Goal: Book appointment/travel/reservation

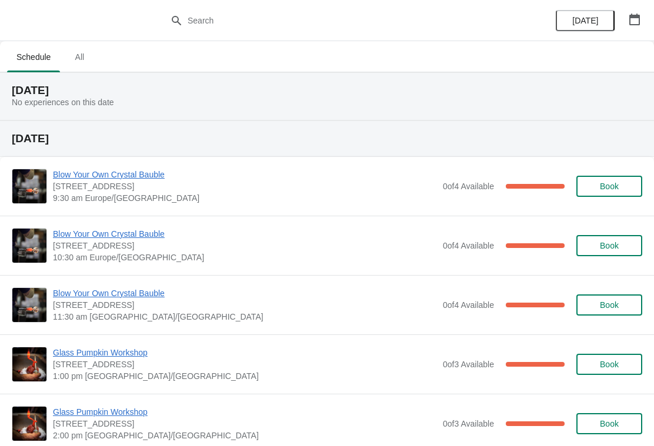
click at [637, 25] on icon "button" at bounding box center [634, 20] width 11 height 12
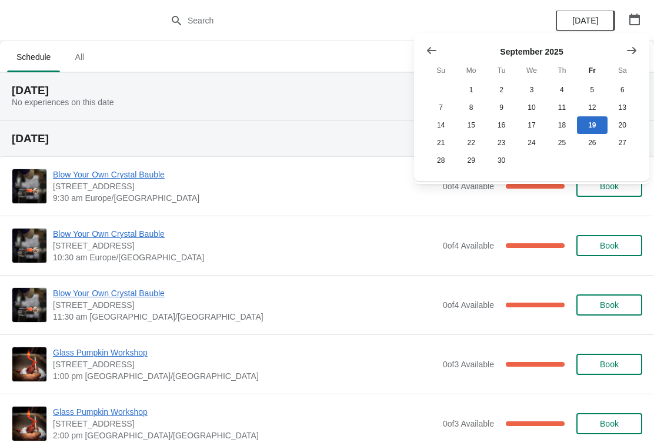
click at [637, 52] on button "Show next month, October 2025" at bounding box center [631, 50] width 21 height 21
click at [634, 50] on icon "Show next month, November 2025" at bounding box center [631, 49] width 9 height 7
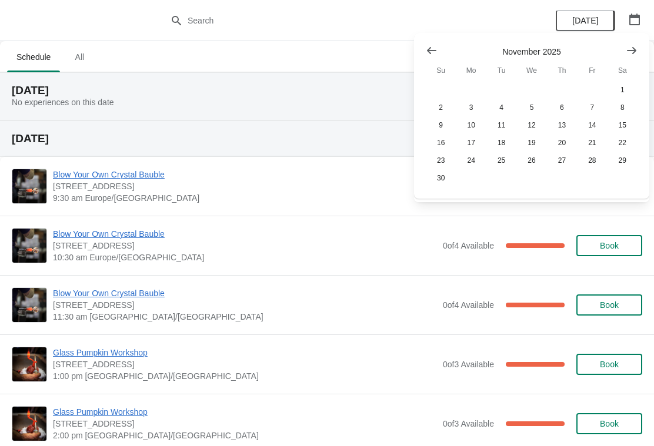
click at [434, 50] on icon "Show previous month, October 2025" at bounding box center [431, 50] width 9 height 7
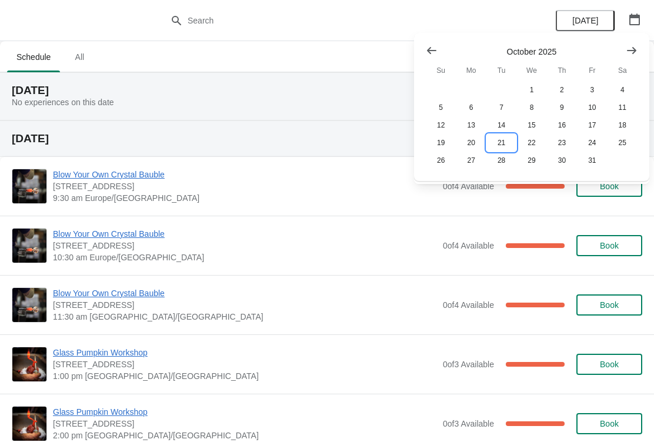
click at [500, 143] on button "21" at bounding box center [501, 143] width 30 height 18
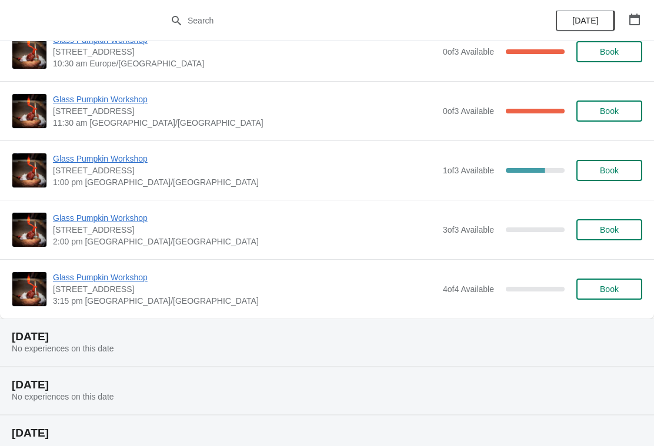
scroll to position [173, 0]
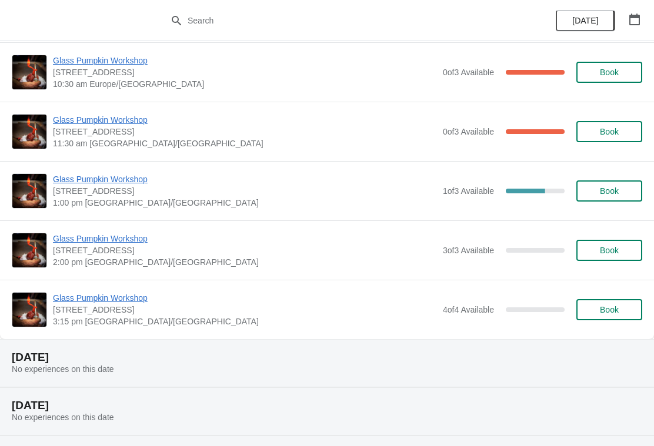
click at [627, 313] on span "Book" at bounding box center [609, 309] width 45 height 9
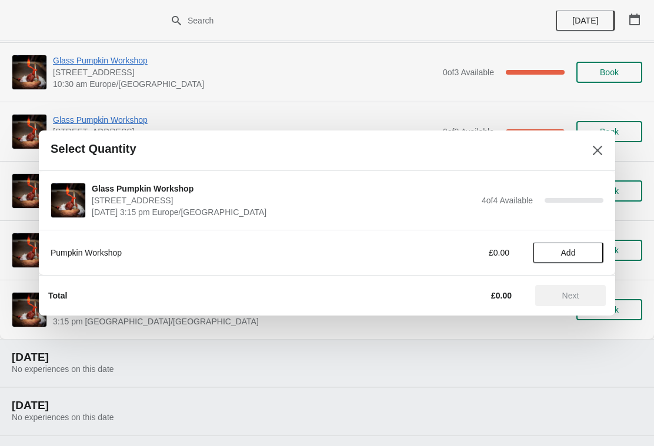
click at [585, 248] on span "Add" at bounding box center [567, 252] width 49 height 9
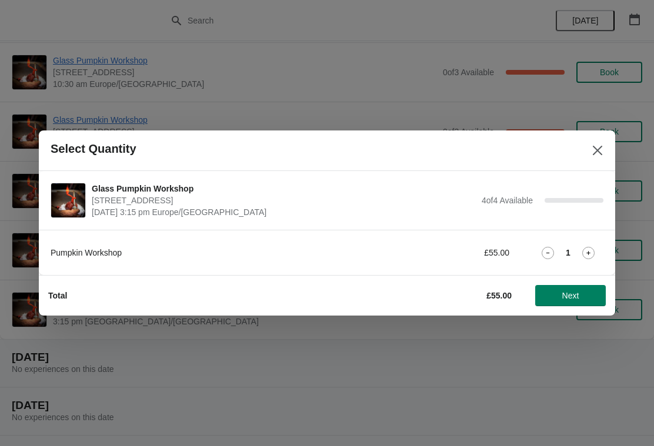
click at [592, 249] on icon at bounding box center [588, 253] width 12 height 12
click at [579, 300] on span "Next" at bounding box center [570, 295] width 17 height 9
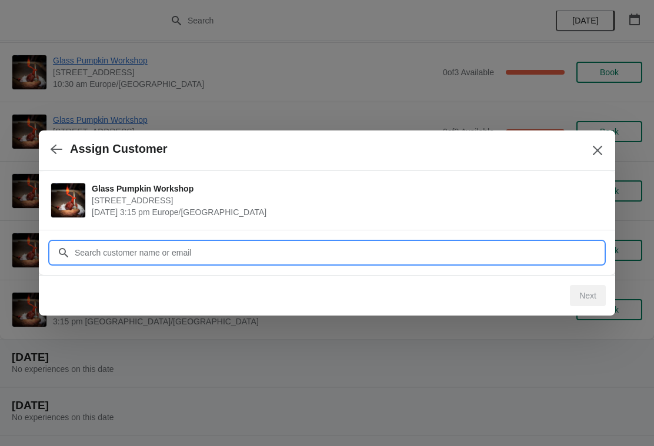
click at [118, 249] on input "Customer" at bounding box center [338, 252] width 529 height 21
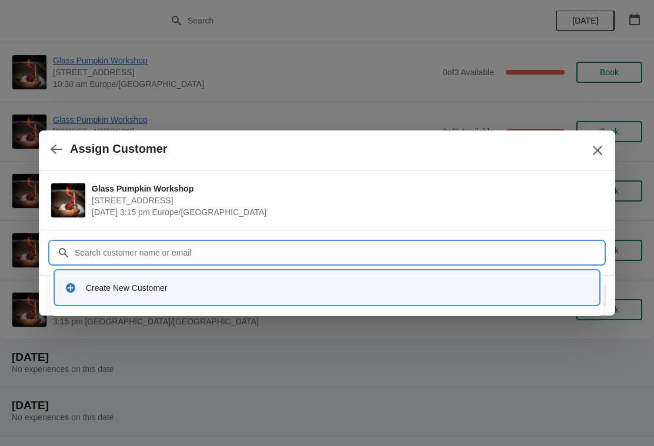
click at [69, 285] on icon at bounding box center [70, 287] width 9 height 9
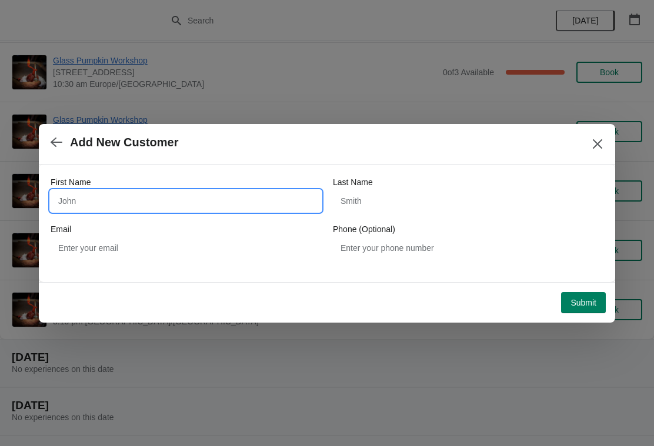
click at [98, 202] on input "First Name" at bounding box center [186, 200] width 270 height 21
type input "[PERSON_NAME]"
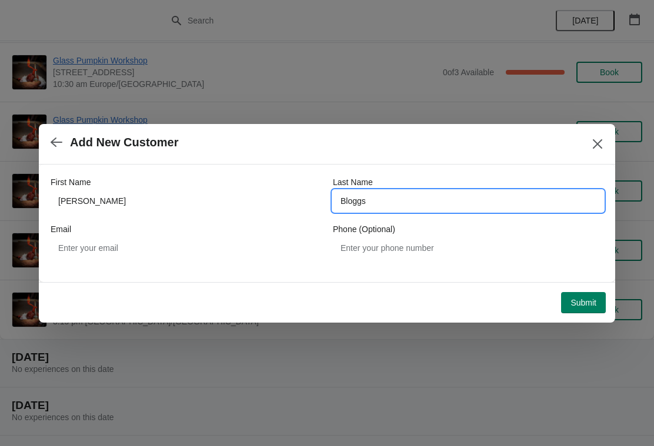
type input "Bloggs"
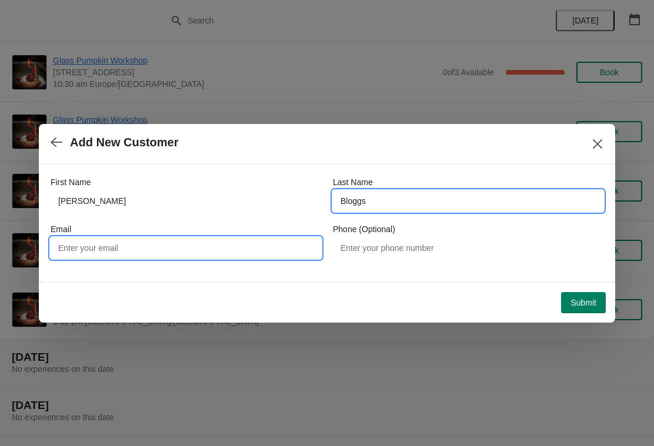
click at [192, 238] on input "Email" at bounding box center [186, 247] width 270 height 21
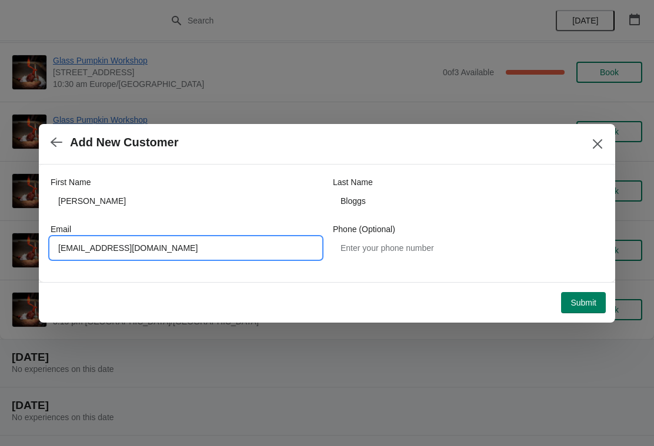
type input "[EMAIL_ADDRESS][DOMAIN_NAME]"
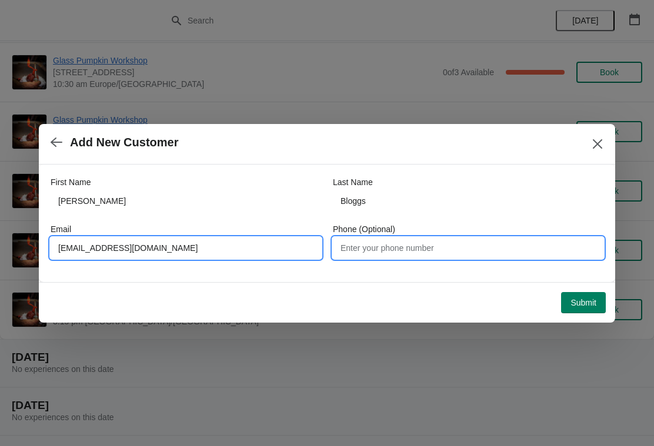
click at [430, 246] on input "Phone (Optional)" at bounding box center [468, 247] width 270 height 21
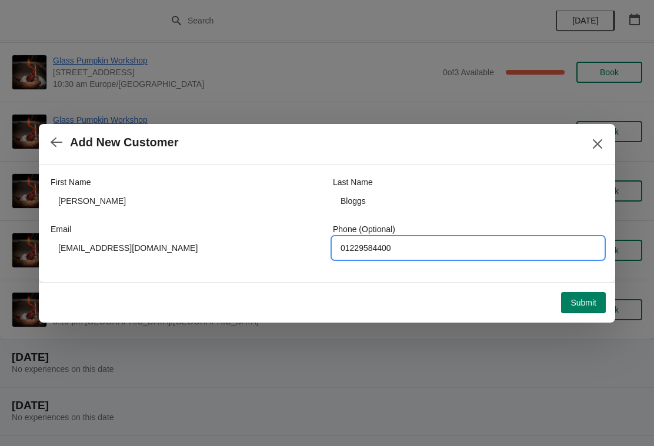
type input "01229584400"
click at [590, 305] on span "Submit" at bounding box center [583, 302] width 26 height 9
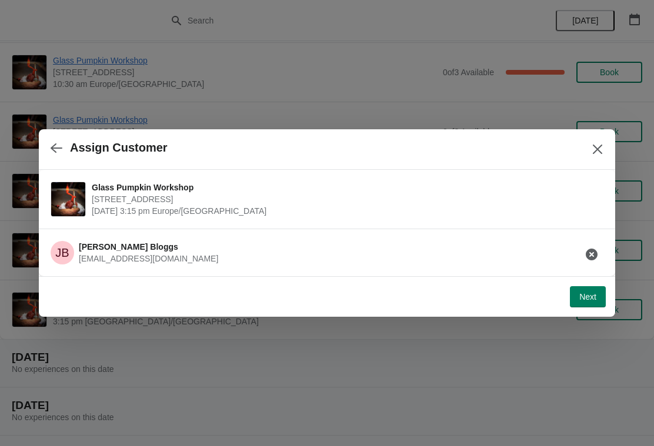
click at [585, 297] on span "Next" at bounding box center [587, 296] width 17 height 9
select select "Yes, I will collect it"
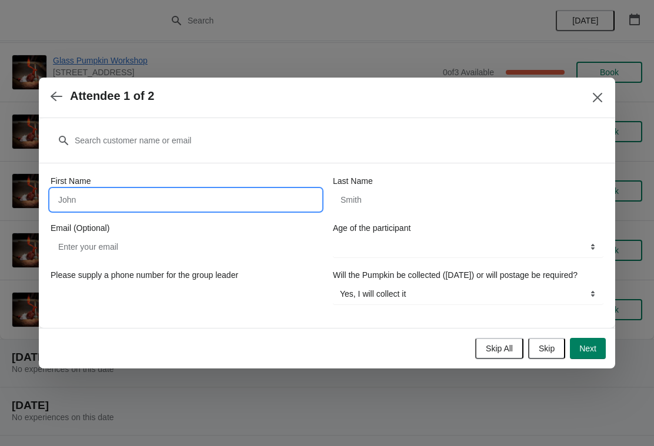
click at [226, 189] on input "First Name" at bounding box center [186, 199] width 270 height 21
type input "[PERSON_NAME]"
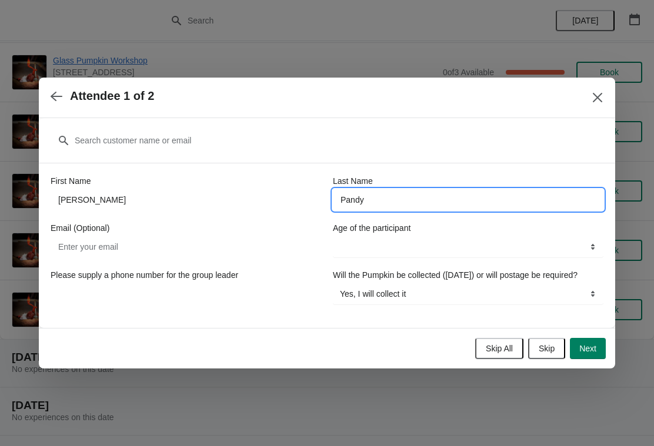
type input "Pandy"
click at [414, 236] on select "13-17 years 18 years and over" at bounding box center [468, 246] width 270 height 21
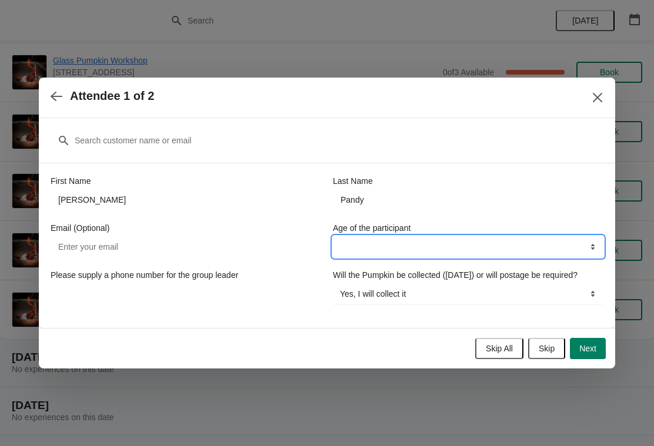
select select "13-17 years"
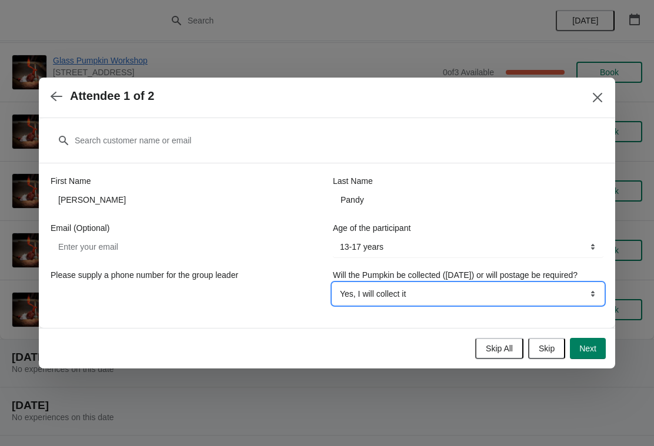
click at [591, 296] on select "Yes, I will collect it No, I will require postage" at bounding box center [468, 293] width 270 height 21
select select "No, I will require postage"
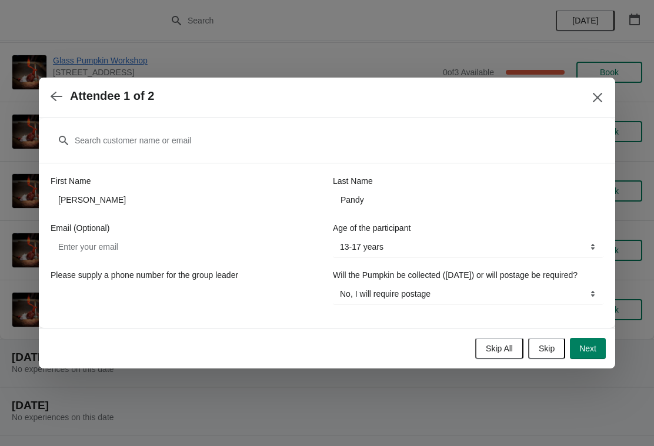
click at [595, 353] on span "Next" at bounding box center [587, 348] width 17 height 9
select select
select select "Yes, I will collect it"
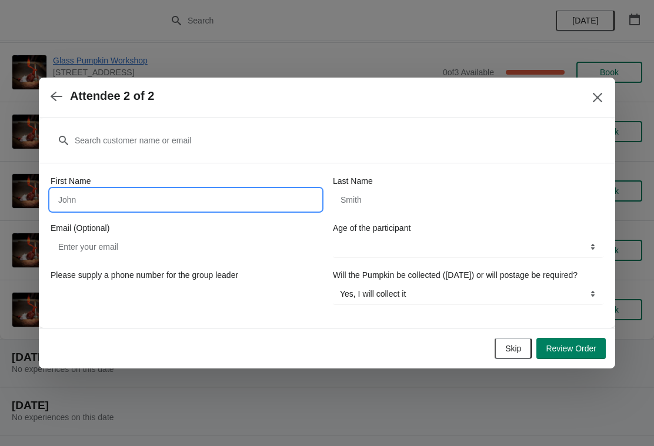
click at [223, 199] on input "First Name" at bounding box center [186, 199] width 270 height 21
type input "Number"
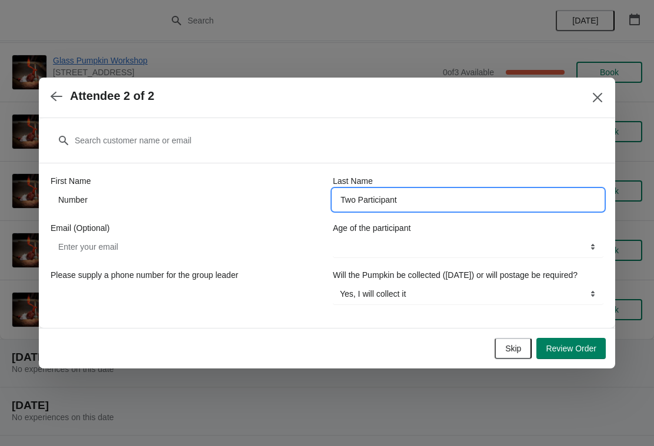
type input "Two Participant"
click at [528, 247] on select "13-17 years 18 years and over" at bounding box center [468, 246] width 270 height 21
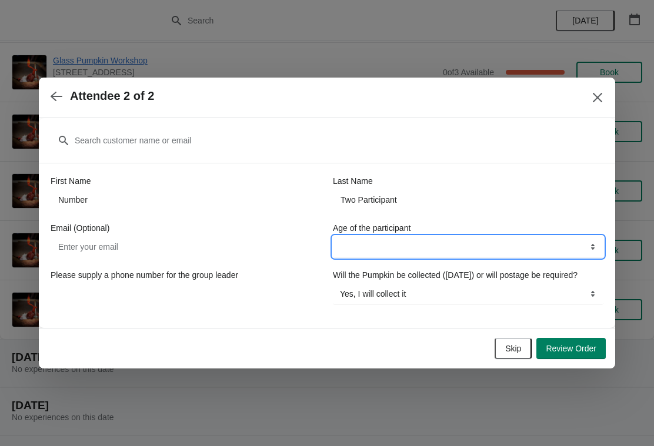
select select "13-17 years"
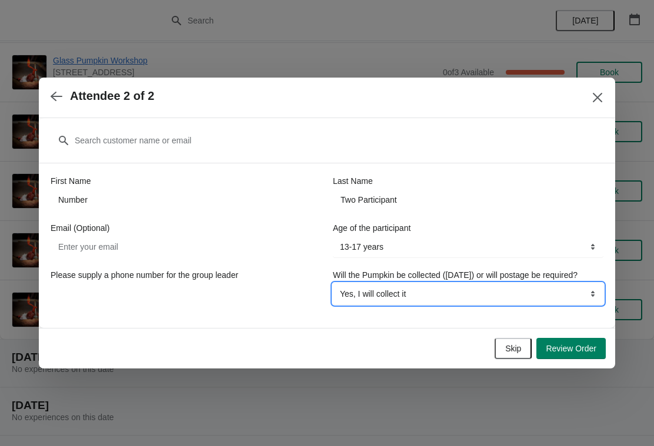
click at [561, 304] on select "Yes, I will collect it No, I will require postage" at bounding box center [468, 293] width 270 height 21
click at [505, 304] on select "Yes, I will collect it No, I will require postage" at bounding box center [468, 293] width 270 height 21
click at [457, 296] on select "Yes, I will collect it No, I will require postage" at bounding box center [468, 293] width 270 height 21
select select "No, I will require postage"
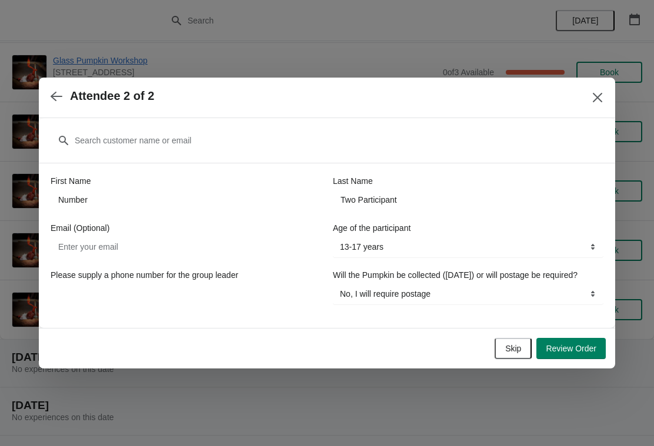
click at [564, 353] on span "Review Order" at bounding box center [570, 348] width 51 height 9
